Goal: Register for event/course

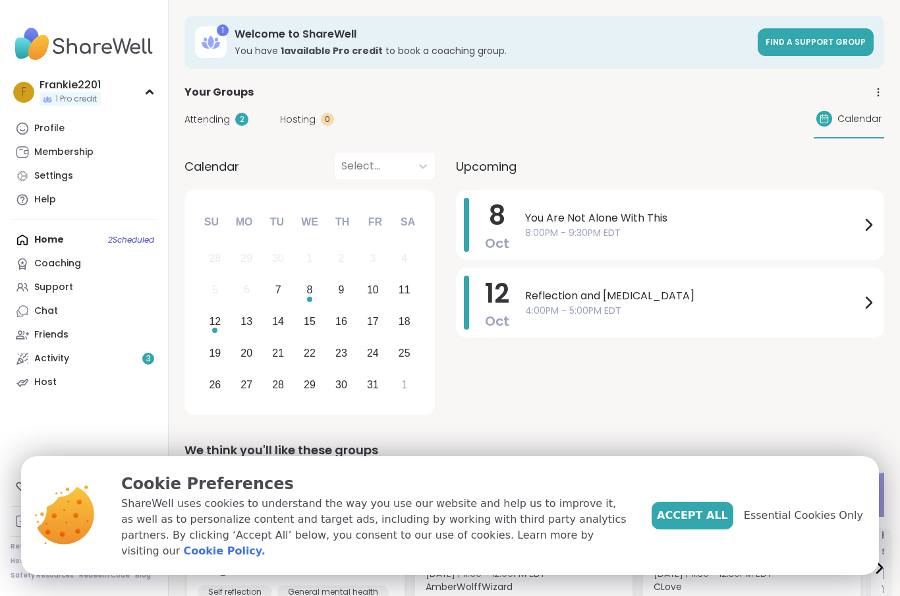
scroll to position [140, 0]
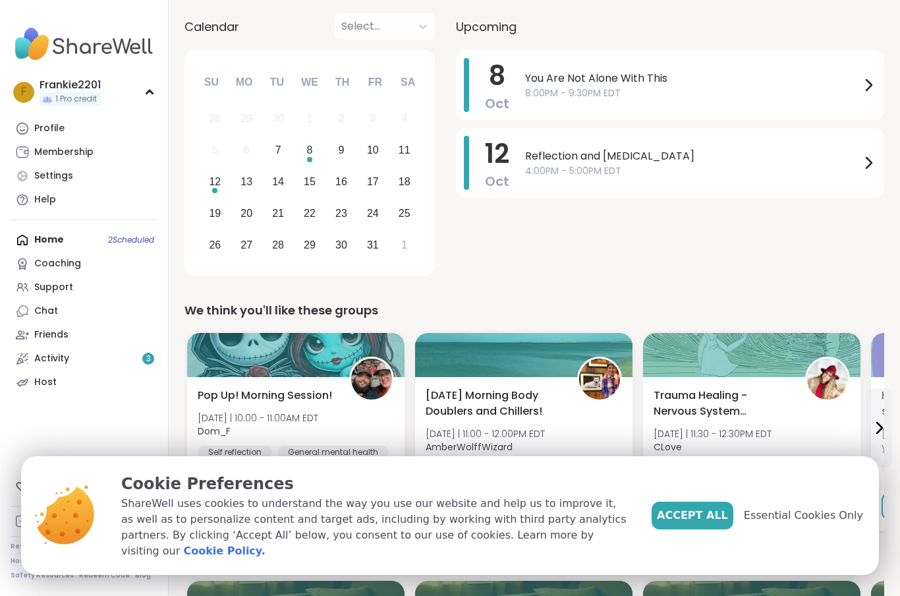
click at [718, 523] on span "Accept All" at bounding box center [692, 516] width 71 height 16
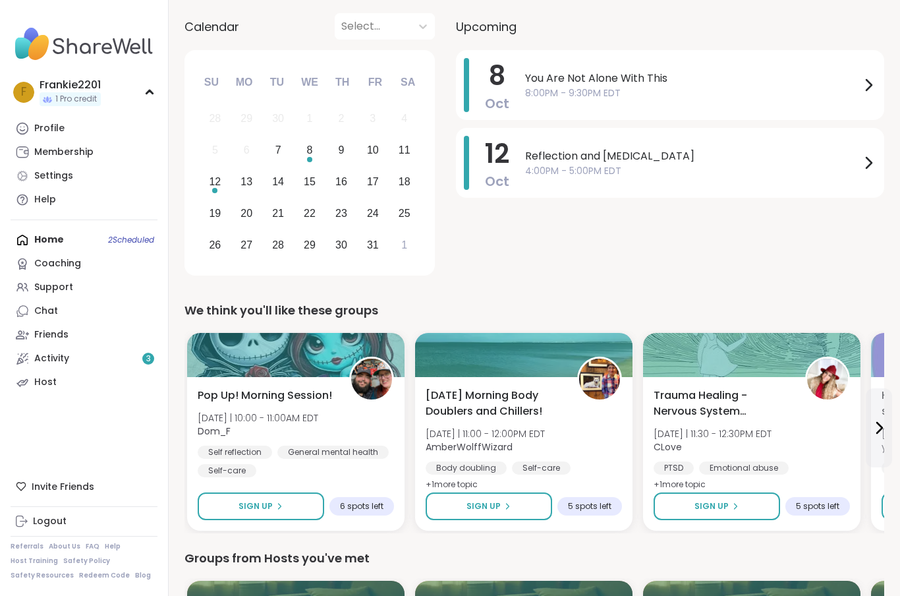
click at [56, 528] on div "Logout" at bounding box center [50, 521] width 34 height 13
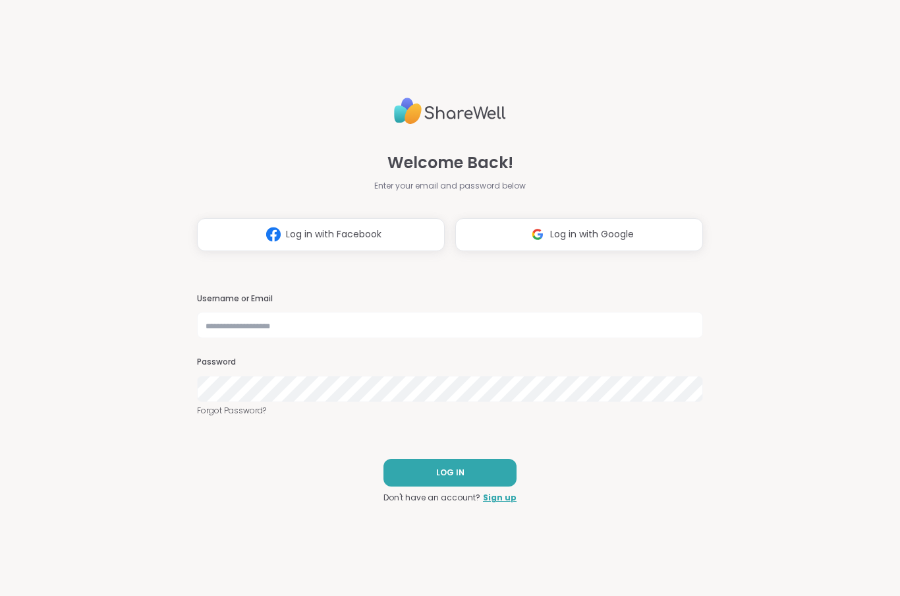
click at [616, 244] on button "Log in with Google" at bounding box center [579, 234] width 248 height 33
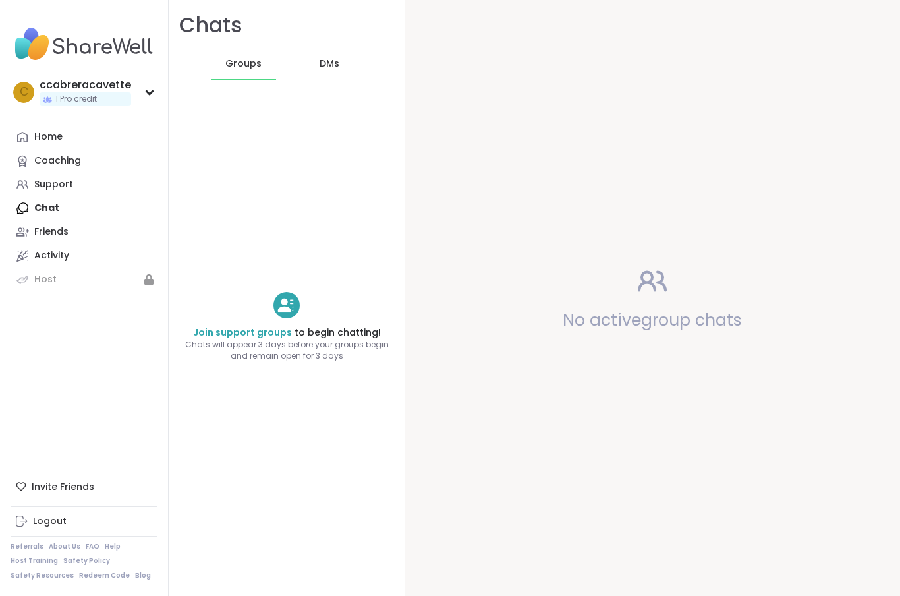
click at [70, 185] on div "Support" at bounding box center [53, 184] width 39 height 13
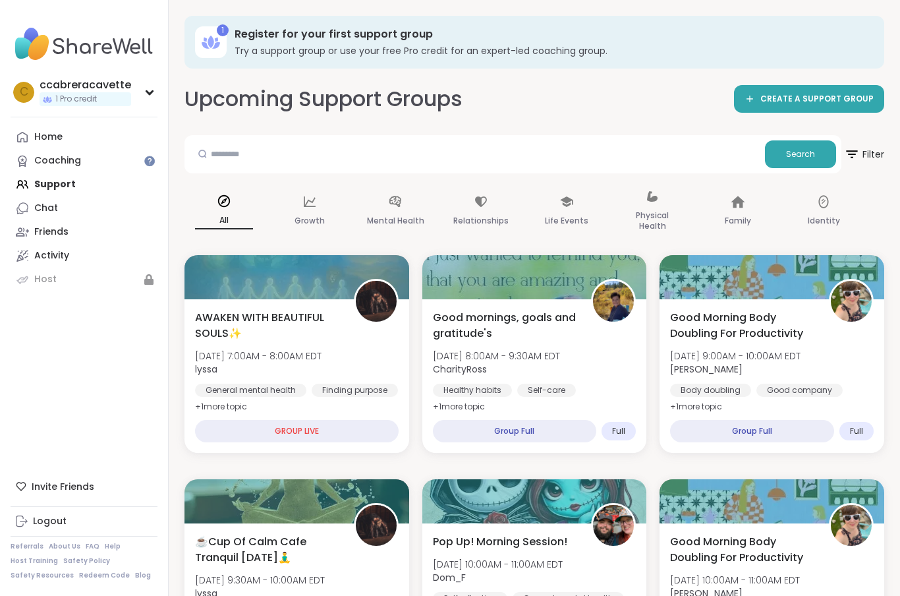
click at [316, 363] on span "lyssa" at bounding box center [258, 369] width 127 height 13
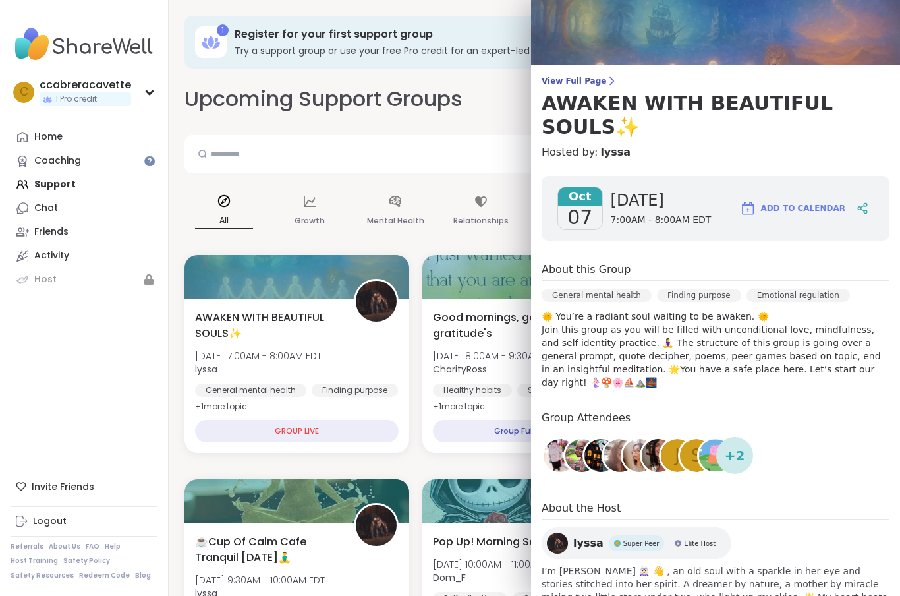
scroll to position [38, 0]
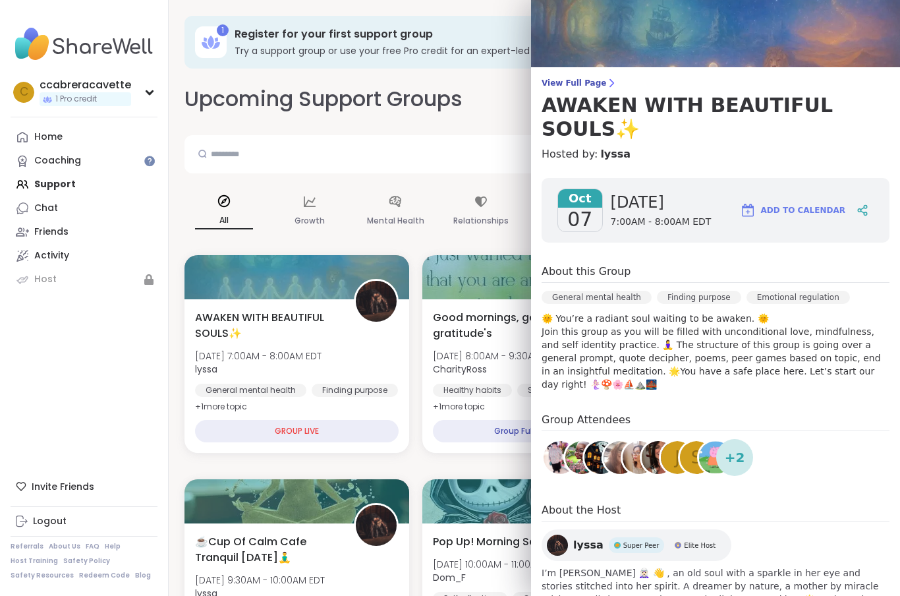
click at [771, 334] on p "🌞 You’re a radiant soul waiting to be awaken. 🌞 Join this group as you will be …" at bounding box center [716, 351] width 348 height 79
click at [726, 178] on div "Oct 07 Tuesday 7:00AM - 8:00AM EDT Add to Calendar" at bounding box center [716, 210] width 348 height 65
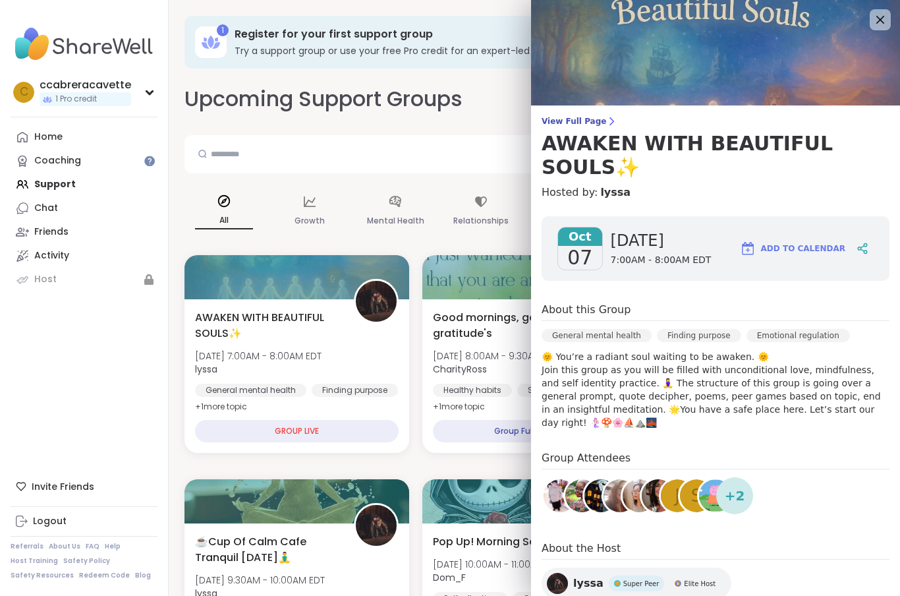
scroll to position [0, 0]
click at [344, 427] on div "GROUP LIVE" at bounding box center [297, 431] width 204 height 22
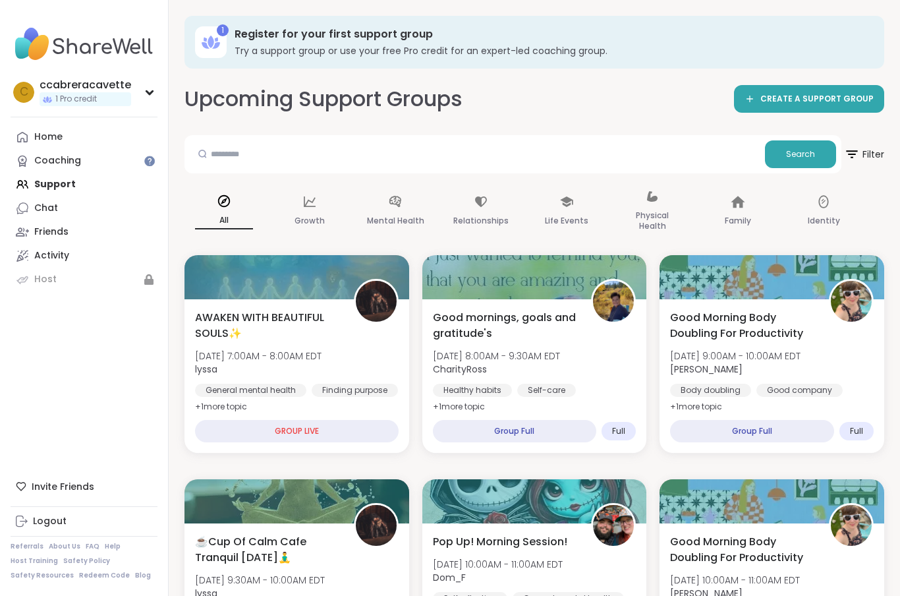
click at [298, 430] on div "GROUP LIVE" at bounding box center [297, 431] width 204 height 22
click at [352, 422] on div "GROUP LIVE" at bounding box center [297, 431] width 204 height 22
click at [305, 347] on div "AWAKEN WITH BEAUTIFUL SOULS✨ Tue, Oct 07 | 7:00AM - 8:00AM EDT lyssa General me…" at bounding box center [297, 362] width 204 height 105
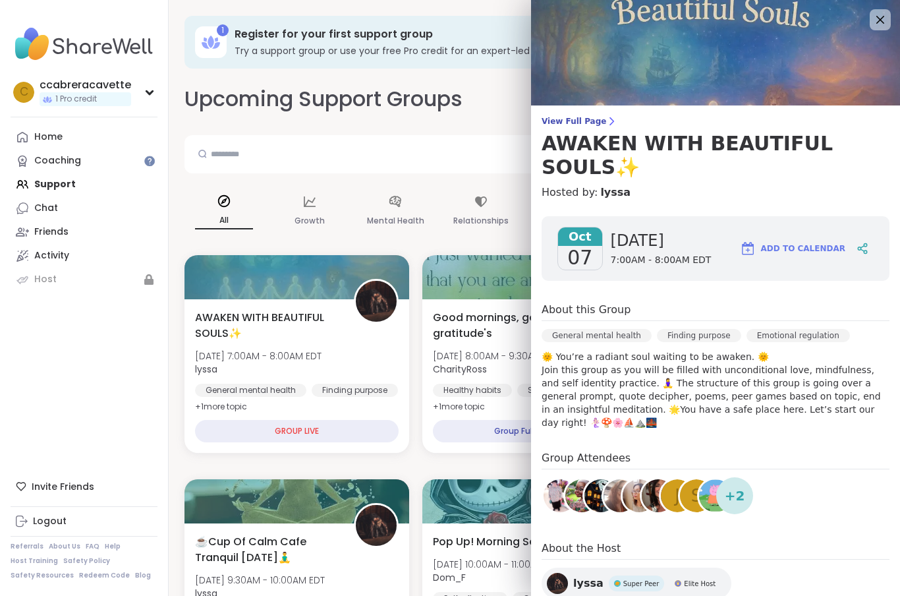
click at [593, 126] on span "View Full Page" at bounding box center [716, 121] width 348 height 11
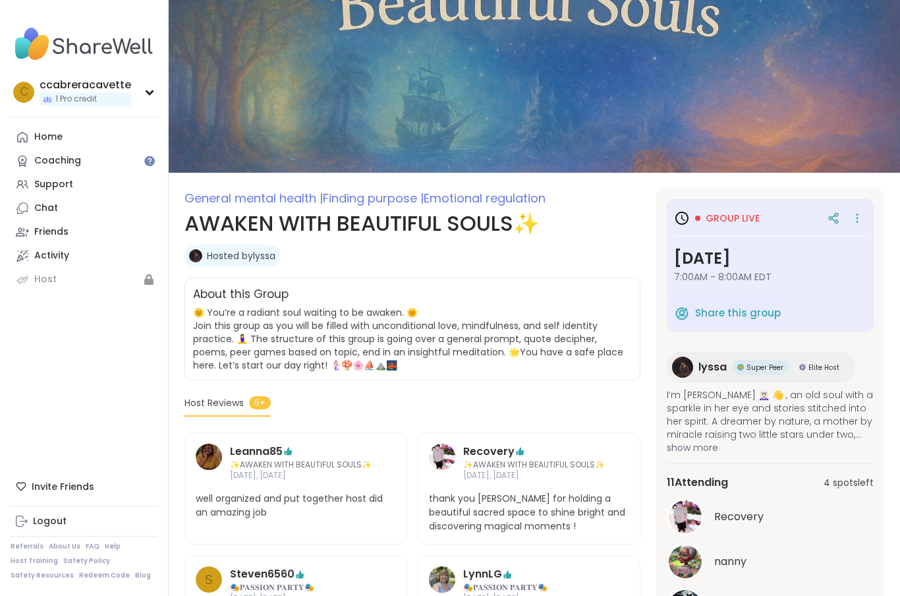
click at [705, 219] on div "Group live" at bounding box center [727, 218] width 65 height 13
click at [745, 218] on span "Group live" at bounding box center [733, 218] width 54 height 13
click at [689, 223] on icon at bounding box center [682, 218] width 16 height 16
click at [12, 287] on link "Host" at bounding box center [84, 280] width 147 height 24
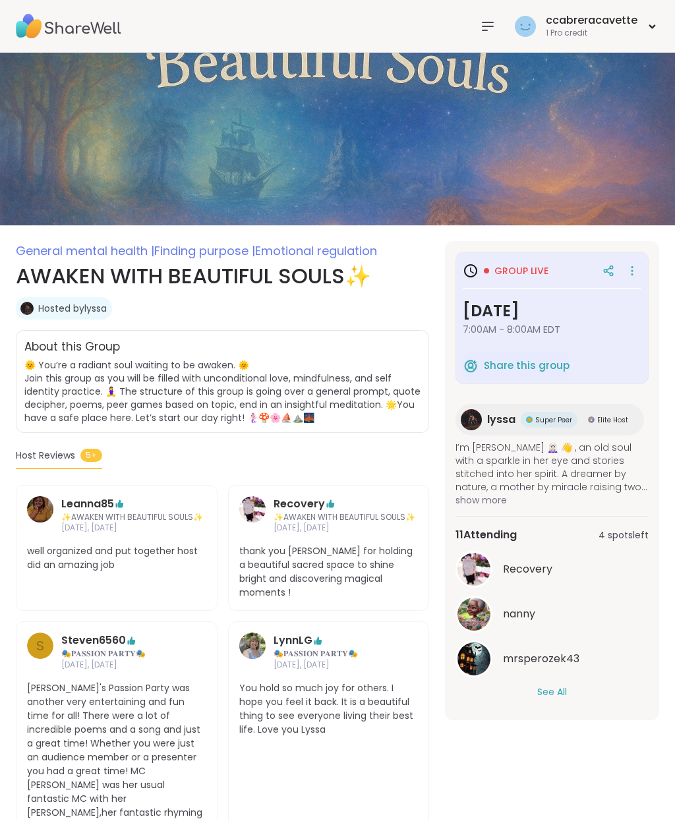
click at [553, 287] on div "Group live Tuesday, Oct 07 7:00AM - 8:00AM EDT" at bounding box center [552, 303] width 179 height 88
click at [581, 26] on div "ccabreracavette" at bounding box center [592, 20] width 92 height 15
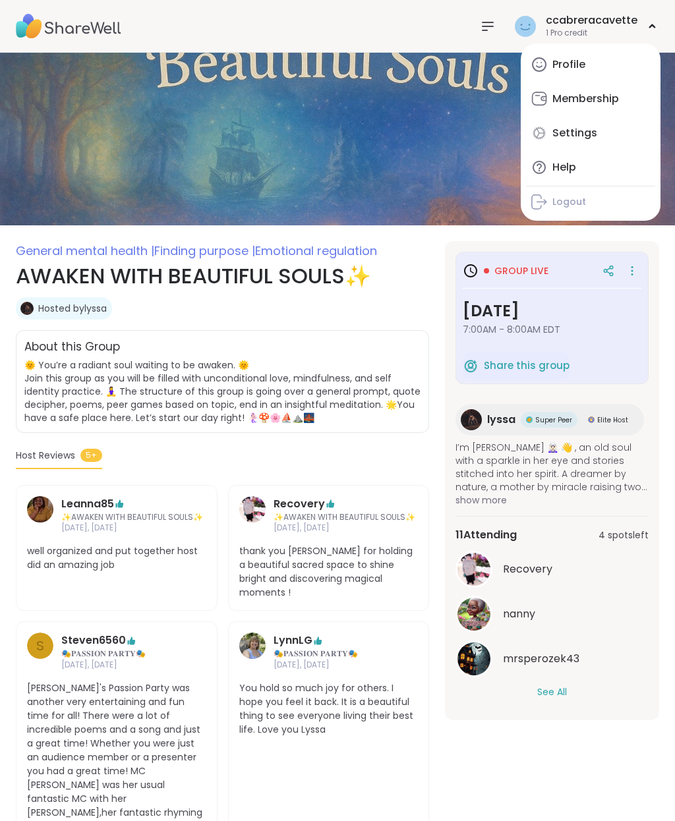
click at [96, 22] on img at bounding box center [68, 26] width 105 height 46
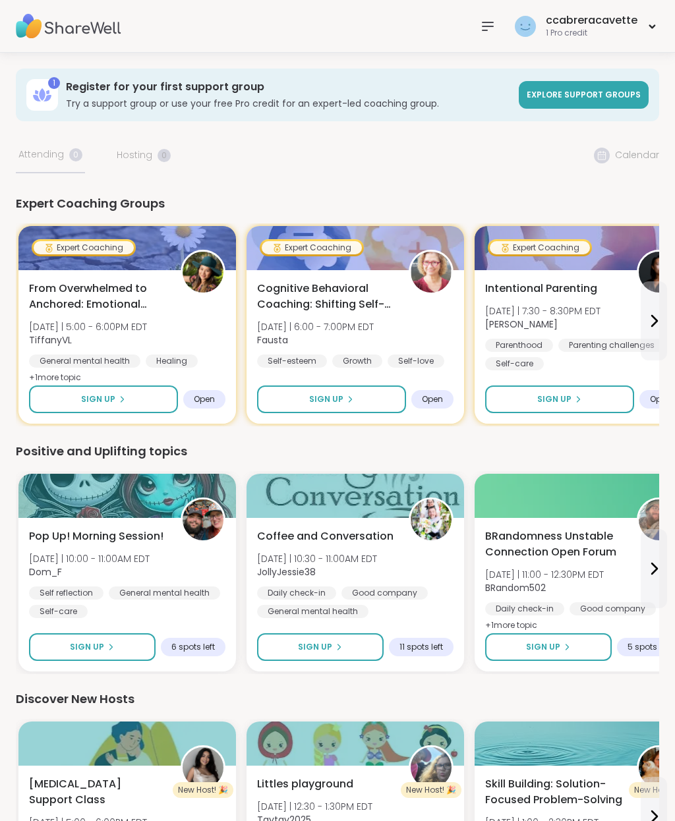
click at [492, 28] on icon at bounding box center [488, 26] width 16 height 16
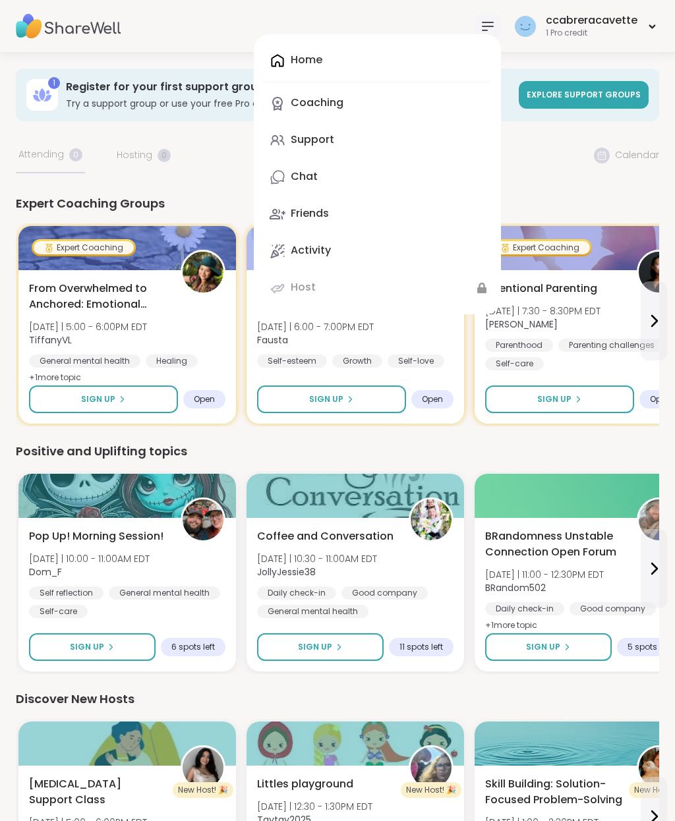
click at [342, 186] on link "Chat" at bounding box center [377, 177] width 226 height 32
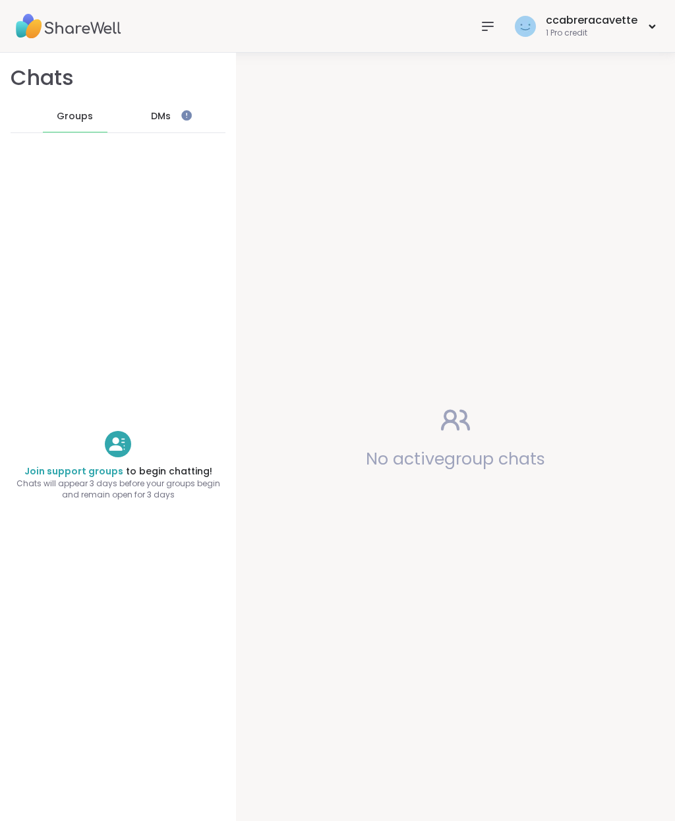
click at [76, 112] on span "Groups" at bounding box center [75, 116] width 36 height 13
click at [643, 24] on div "ccabreracavette 1 Pro credit" at bounding box center [586, 26] width 148 height 31
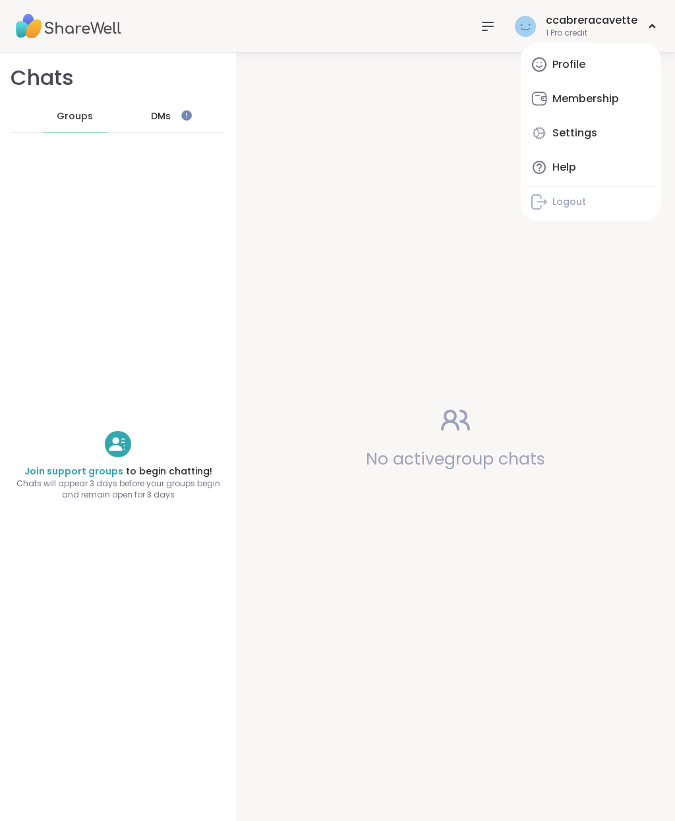
click at [604, 67] on link "Profile" at bounding box center [590, 65] width 129 height 32
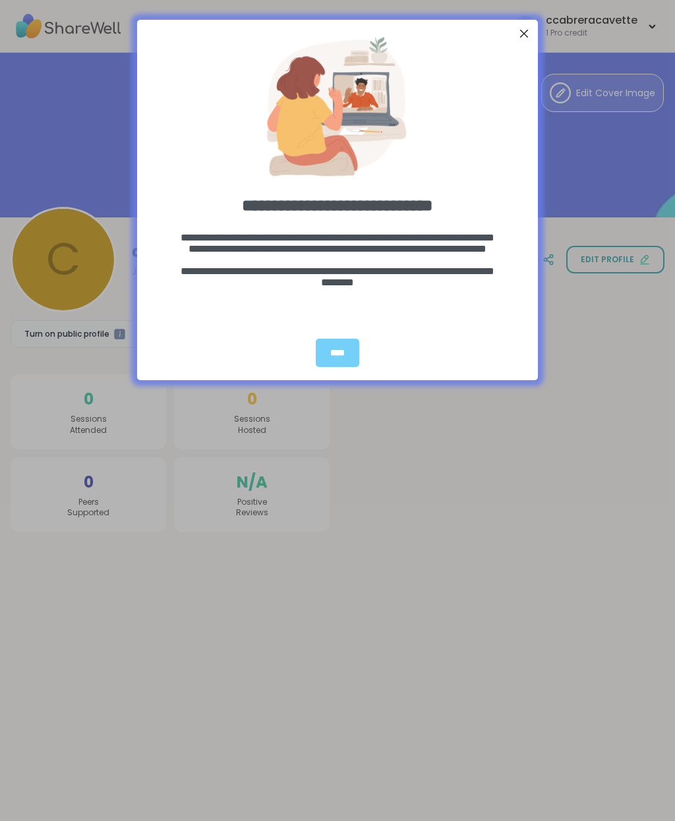
click at [336, 351] on div "****" at bounding box center [338, 353] width 44 height 28
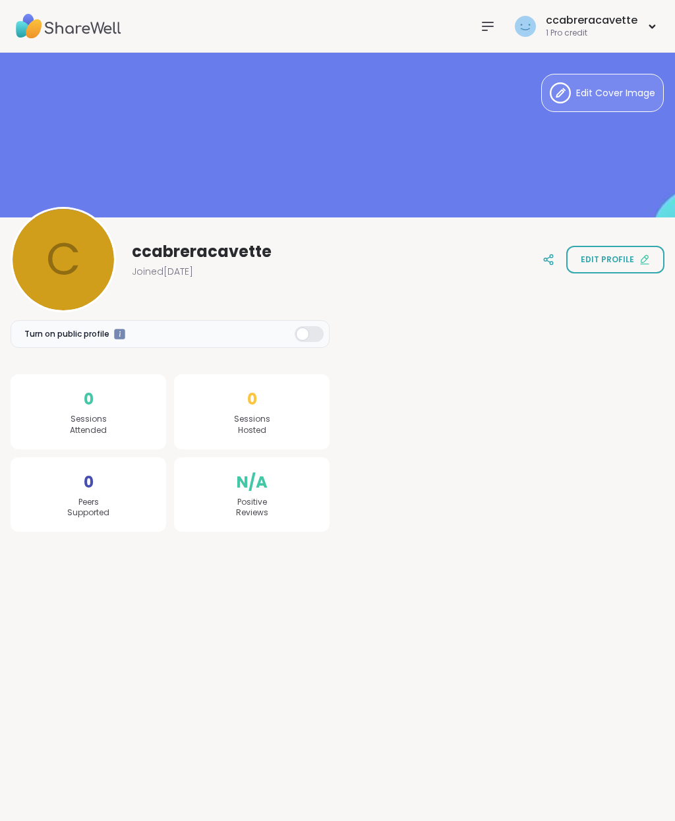
click at [653, 27] on icon at bounding box center [652, 26] width 5 height 3
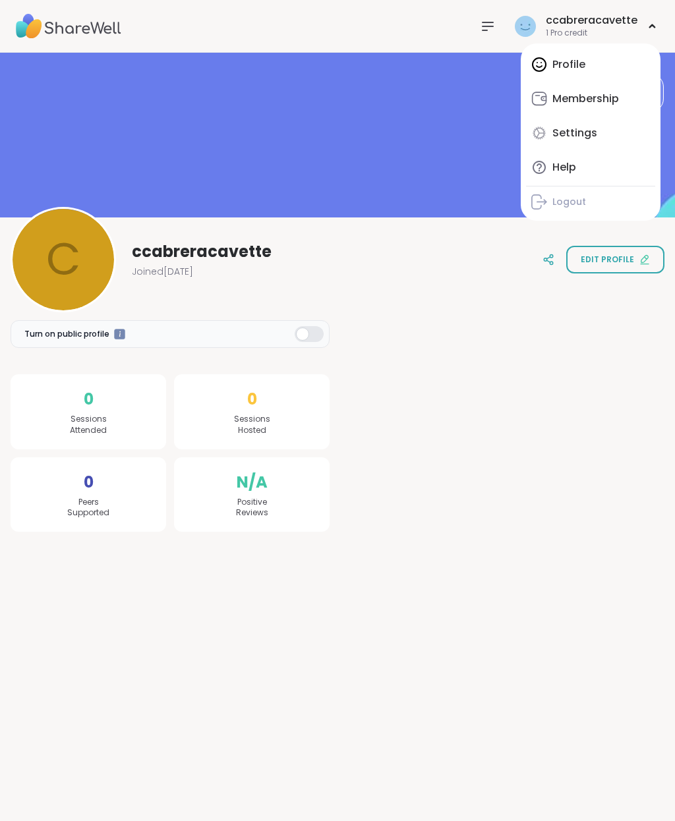
click at [589, 209] on link "Logout" at bounding box center [590, 202] width 129 height 26
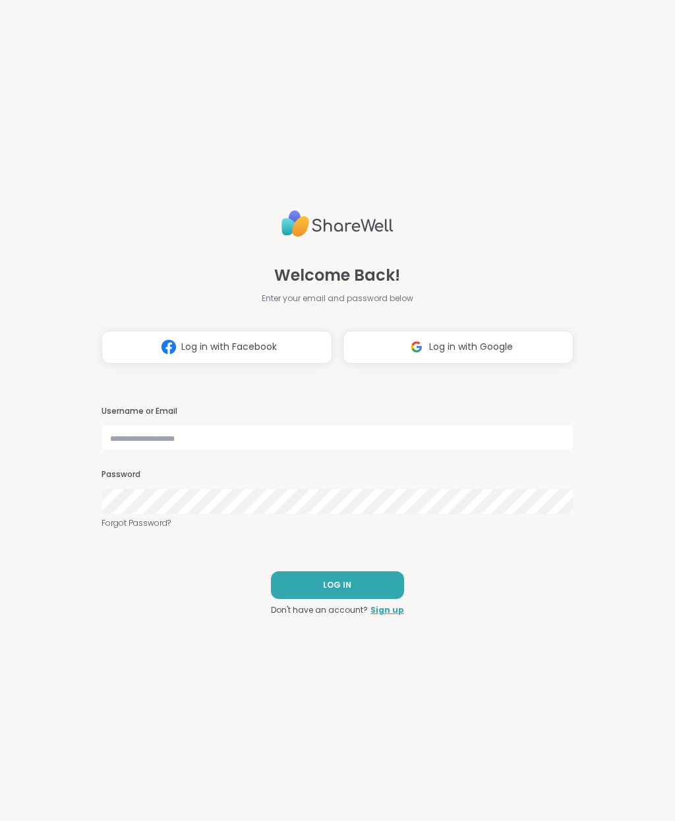
click at [472, 352] on span "Log in with Google" at bounding box center [471, 347] width 84 height 14
